Goal: Find specific page/section: Find specific page/section

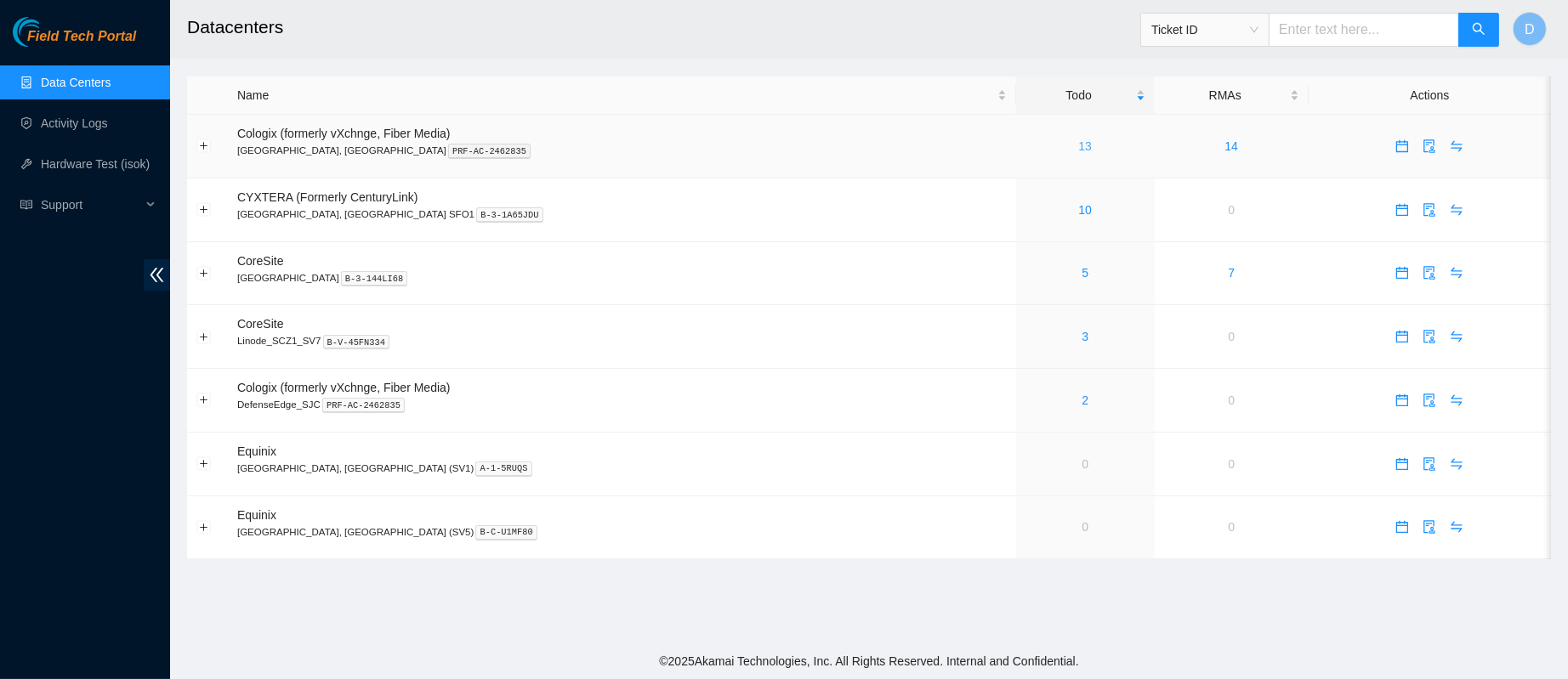
click at [1078, 141] on link "13" at bounding box center [1084, 146] width 14 height 14
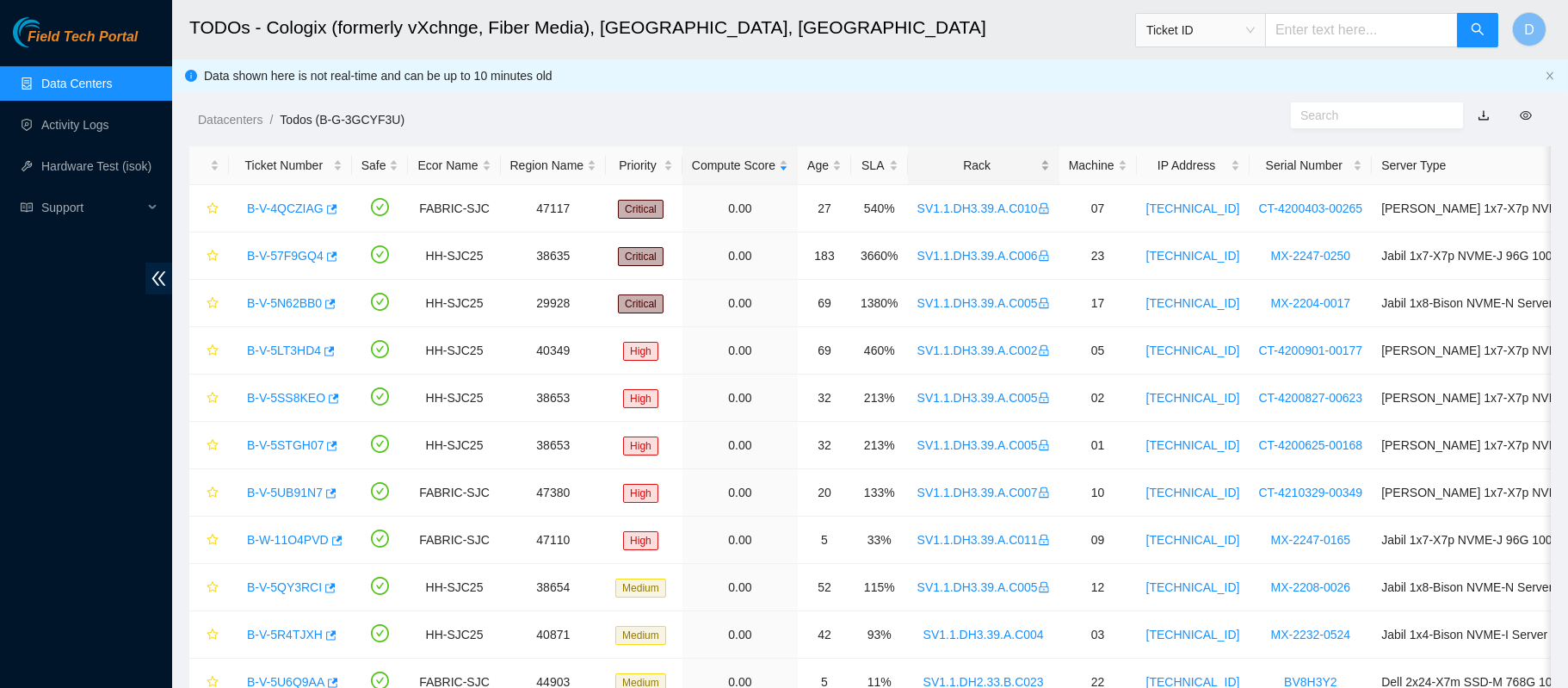
click at [942, 162] on div "Rack" at bounding box center [983, 165] width 132 height 19
